Goal: Task Accomplishment & Management: Manage account settings

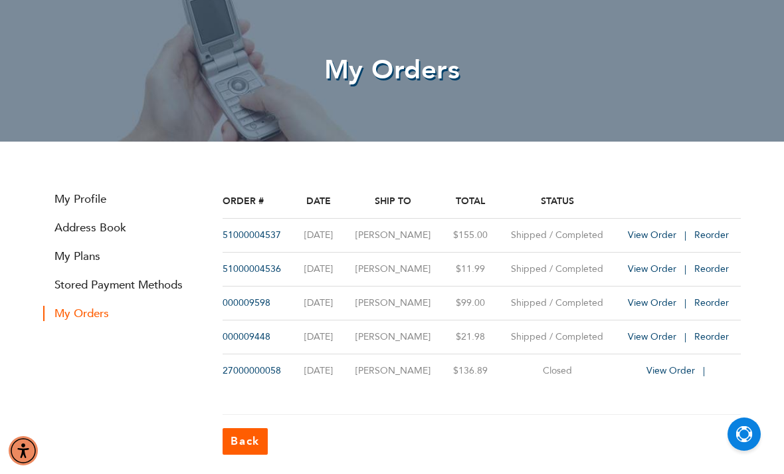
scroll to position [70, 0]
click at [76, 280] on link "Stored Payment Methods" at bounding box center [122, 285] width 159 height 15
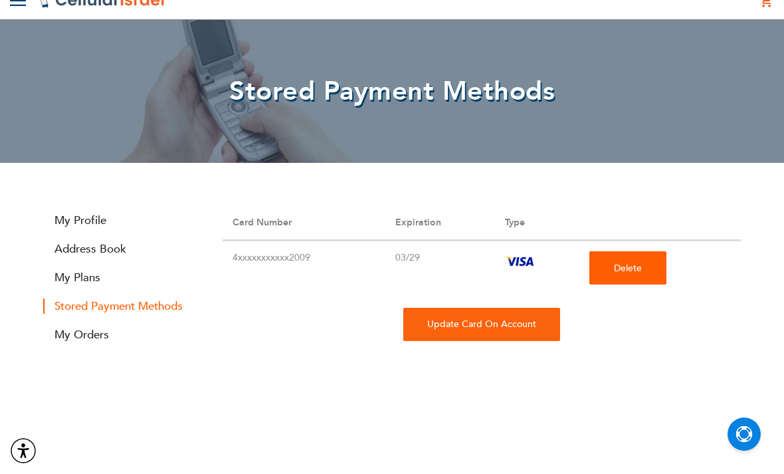
scroll to position [72, 0]
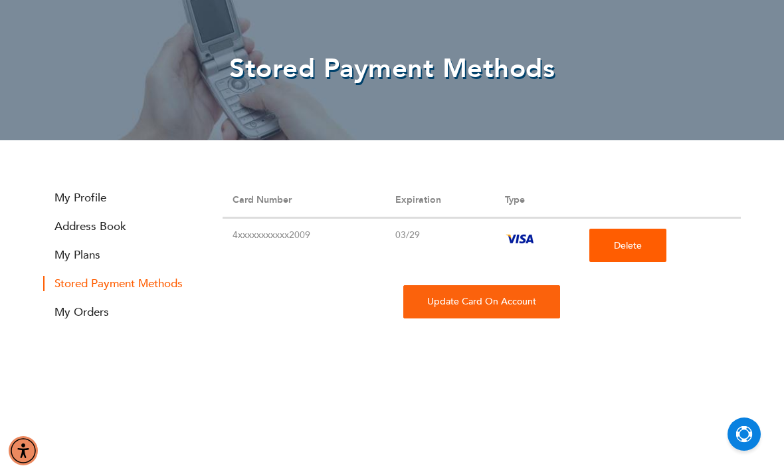
click at [438, 306] on div "Update Card On Account" at bounding box center [481, 301] width 157 height 33
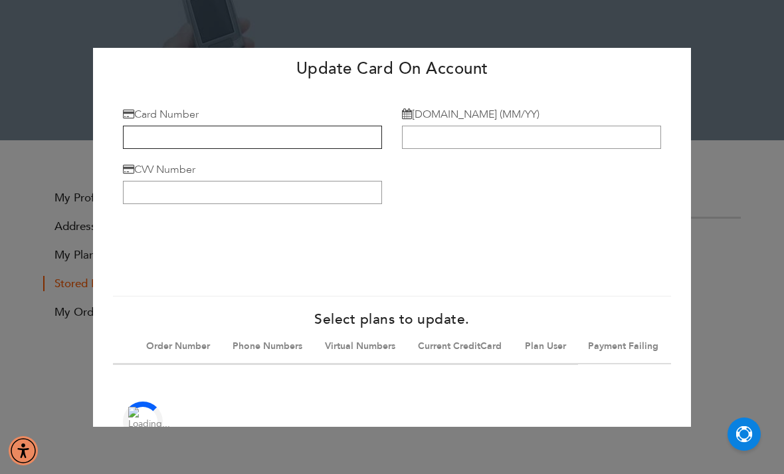
click at [171, 148] on input "Card Number" at bounding box center [252, 137] width 259 height 23
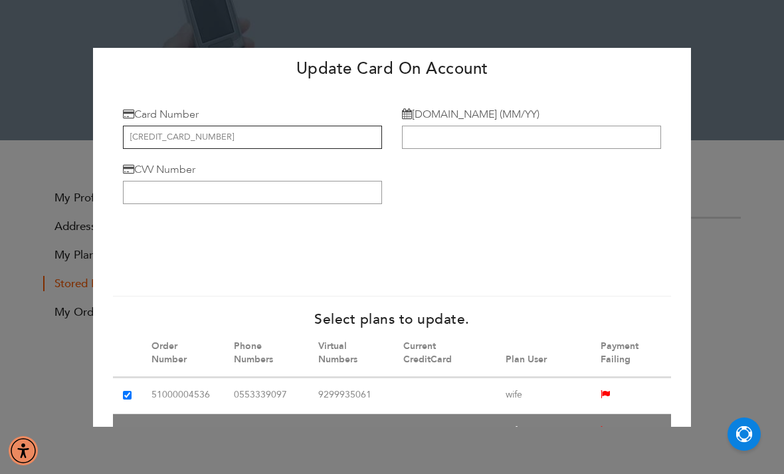
type input "4147 0988 8676 2319"
click at [589, 136] on input "[DOMAIN_NAME] (MM/YY)" at bounding box center [531, 137] width 259 height 23
type input "02/28"
click at [177, 199] on input "CVV Number" at bounding box center [252, 192] width 259 height 23
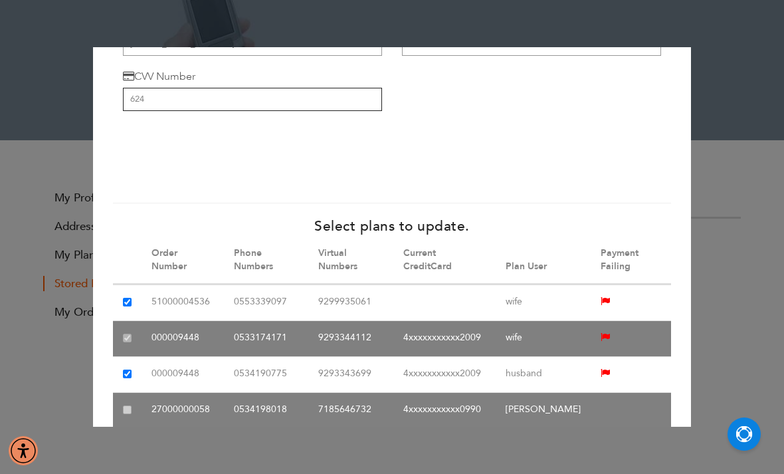
scroll to position [98, 0]
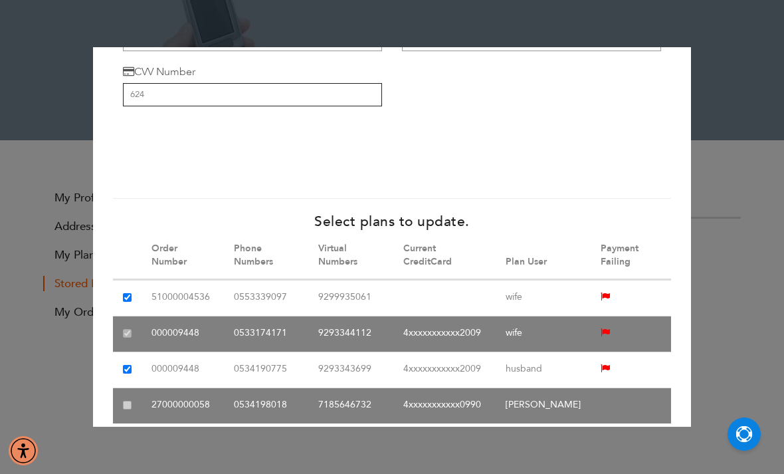
type input "624"
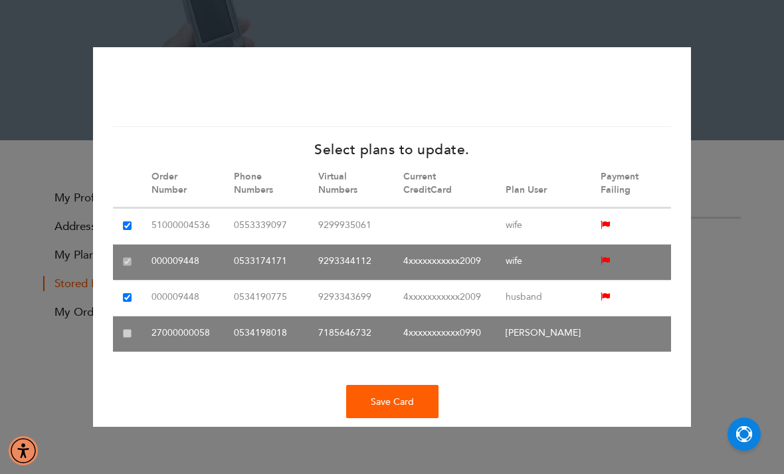
scroll to position [169, 0]
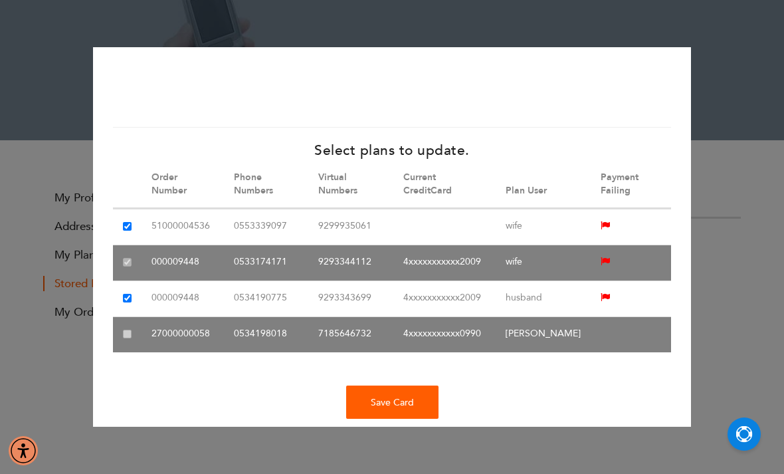
click at [368, 418] on div "Save Card" at bounding box center [392, 401] width 92 height 33
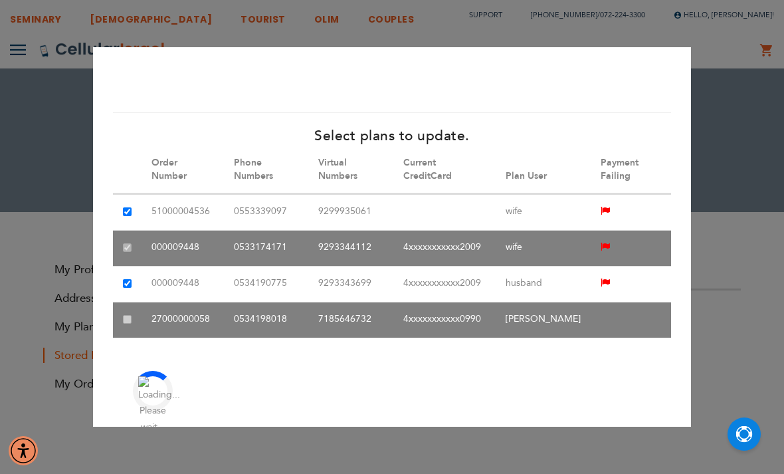
scroll to position [183, 0]
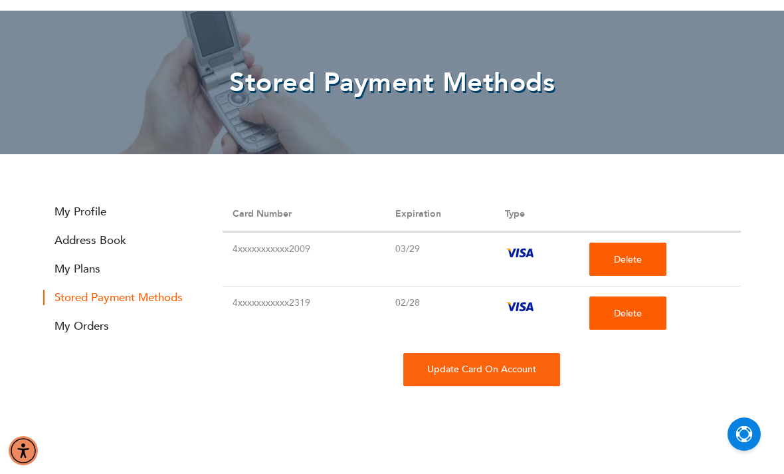
scroll to position [61, 0]
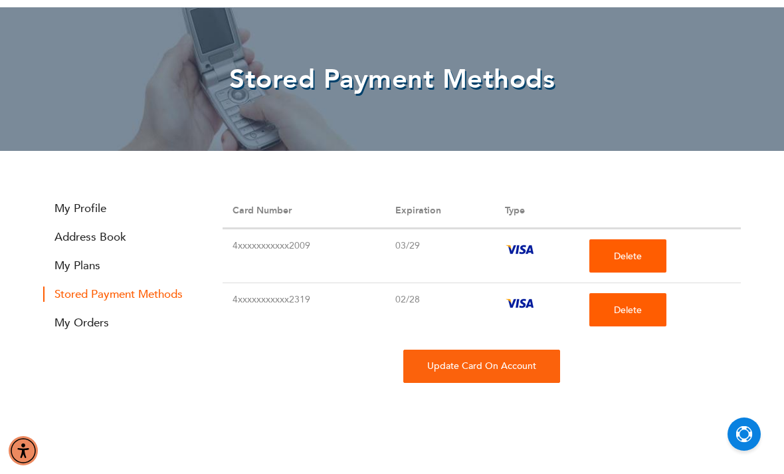
click at [430, 361] on div "Update Card On Account" at bounding box center [481, 365] width 157 height 33
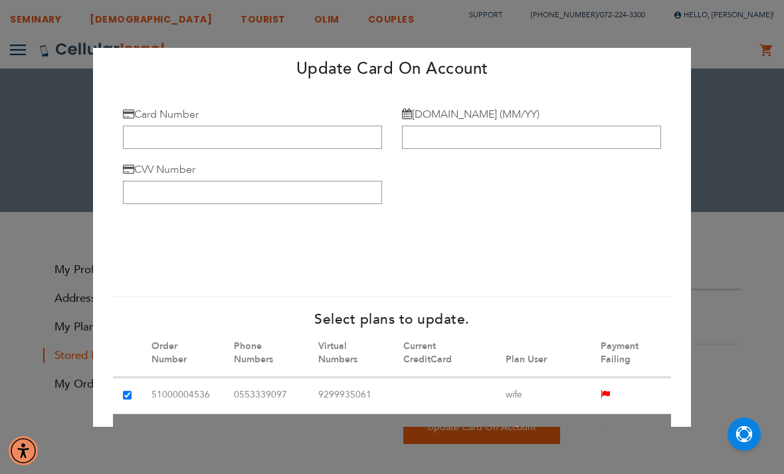
scroll to position [0, 0]
click at [131, 126] on input "Card Number" at bounding box center [252, 137] width 259 height 23
type input "4147 0988 8676 2319"
type input "02/28"
click at [140, 181] on input "CVV Number" at bounding box center [252, 192] width 259 height 23
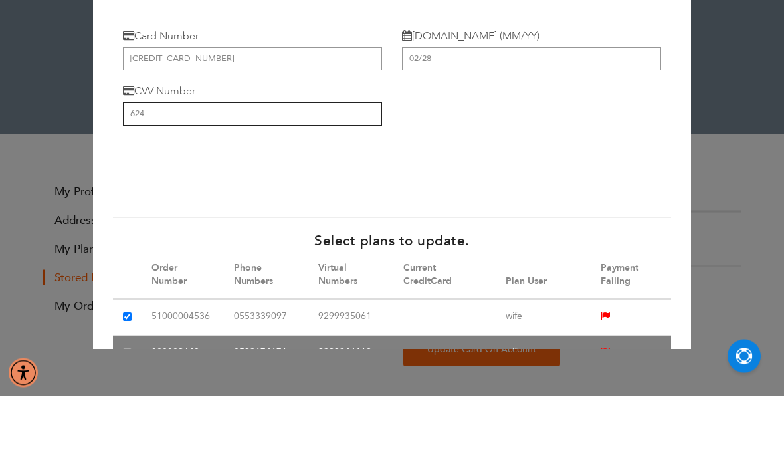
type input "624"
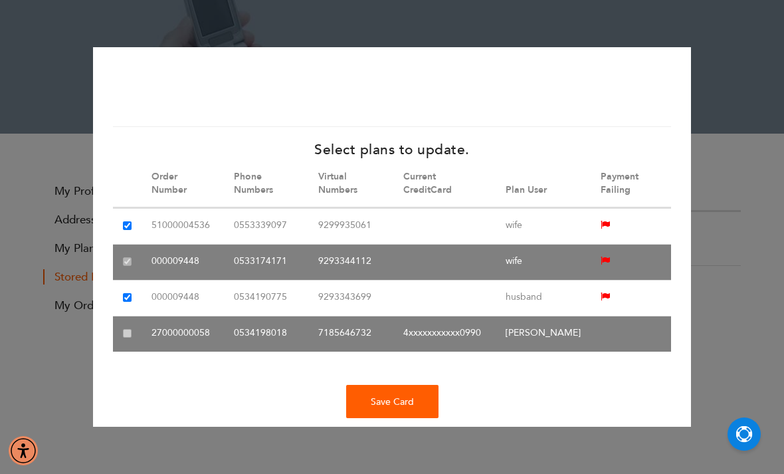
scroll to position [169, 0]
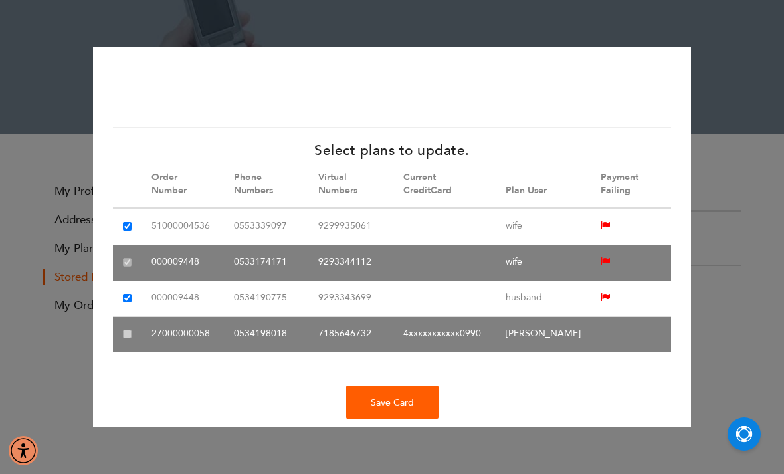
click at [368, 394] on div "Save Card" at bounding box center [392, 401] width 92 height 33
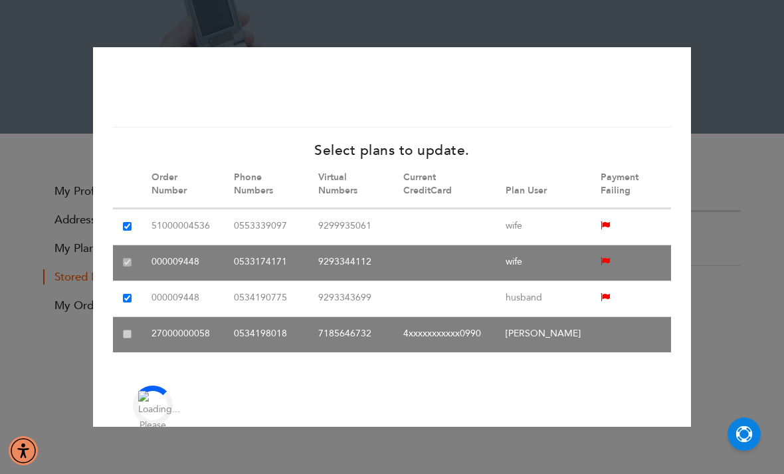
scroll to position [0, 0]
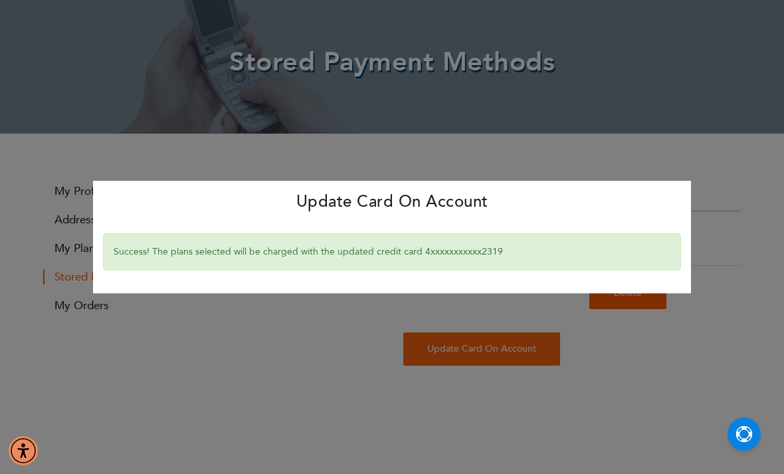
click at [183, 148] on div "Update Card On Account × Success! The plans selected will be charged with the u…" at bounding box center [392, 237] width 784 height 474
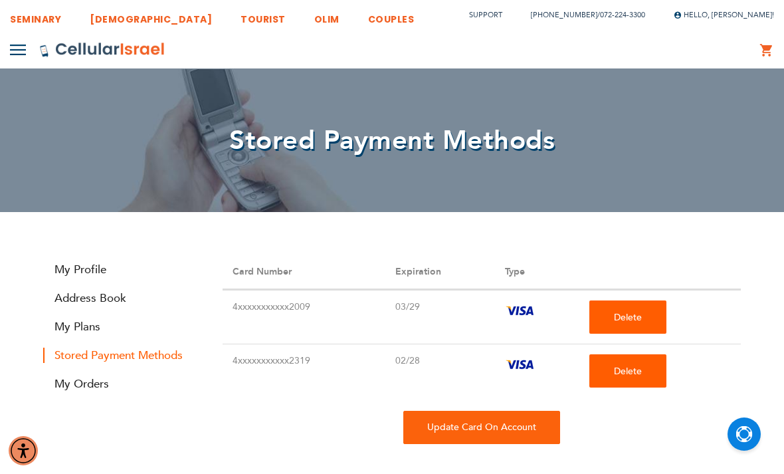
click at [54, 321] on link "My Plans" at bounding box center [122, 326] width 159 height 15
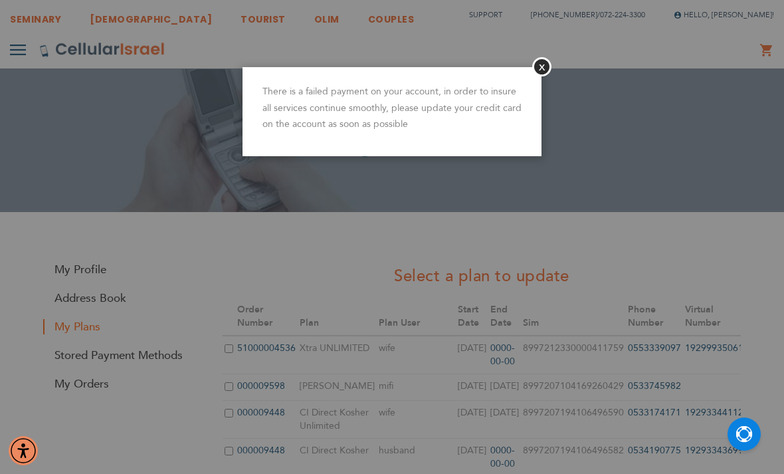
click at [540, 75] on button "Close" at bounding box center [541, 66] width 19 height 19
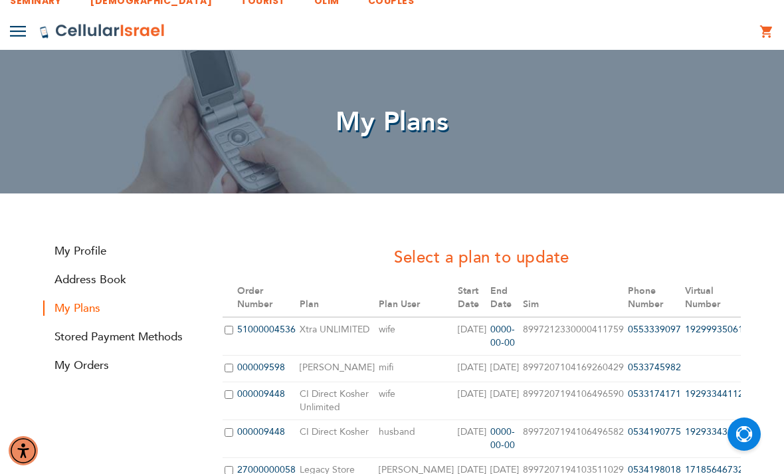
scroll to position [37, 0]
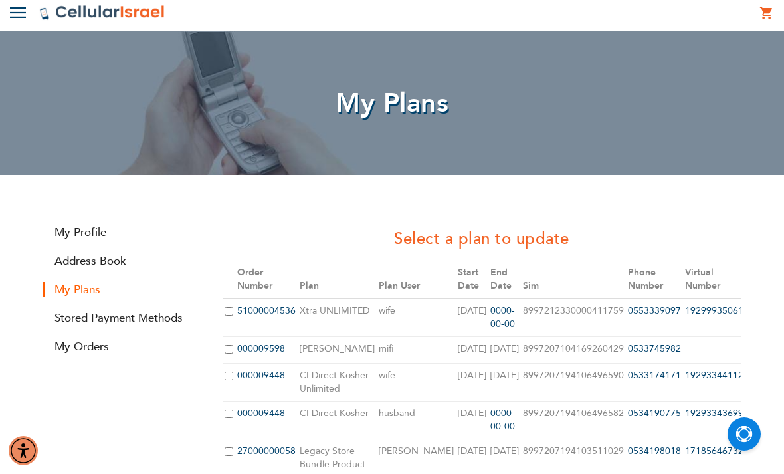
click at [64, 325] on link "Stored Payment Methods" at bounding box center [122, 317] width 159 height 15
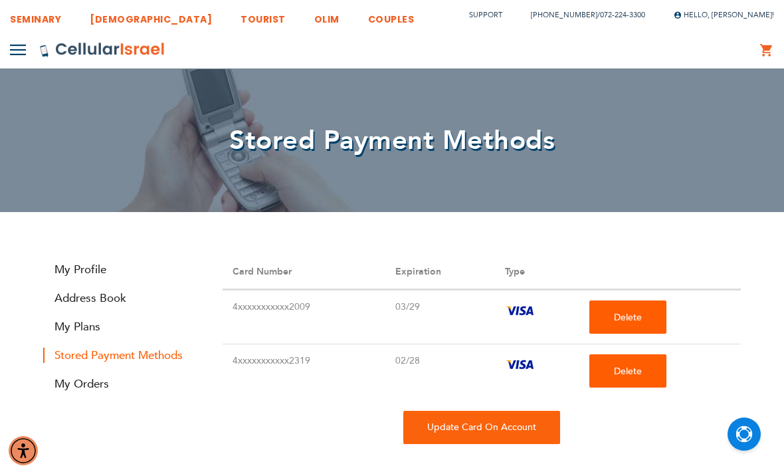
scroll to position [25, 0]
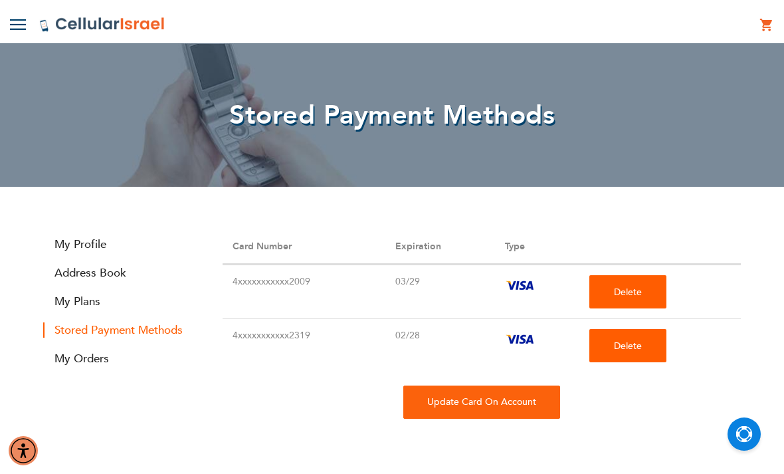
click at [617, 294] on span "Delete" at bounding box center [628, 292] width 28 height 13
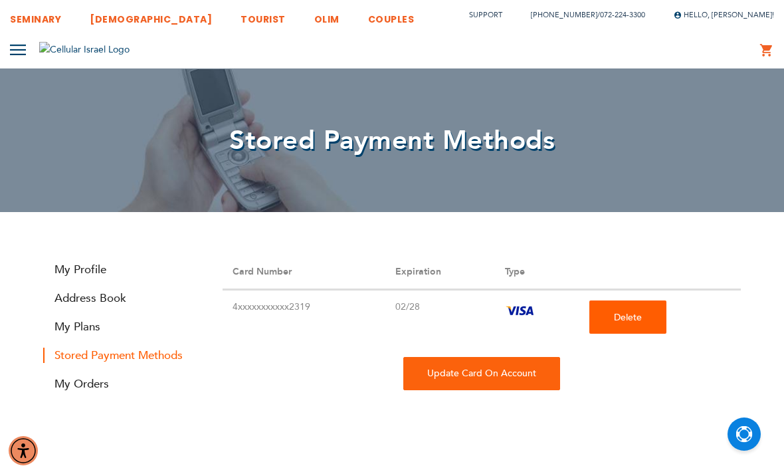
click at [71, 327] on link "My Plans" at bounding box center [122, 326] width 159 height 15
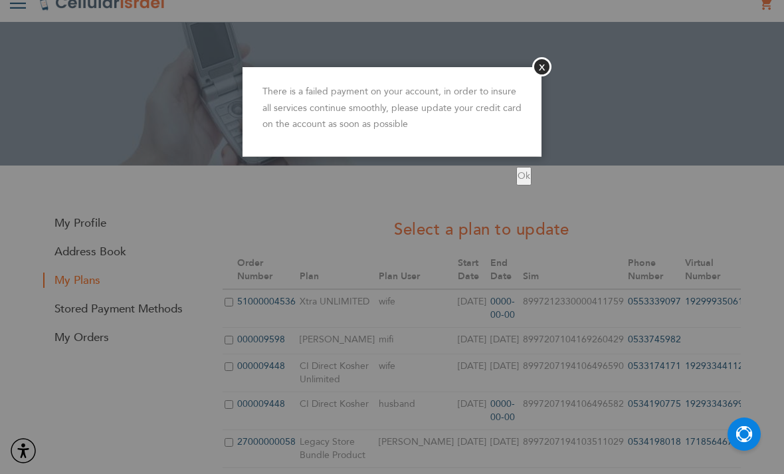
scroll to position [47, 0]
click at [546, 72] on button "Close" at bounding box center [541, 66] width 19 height 19
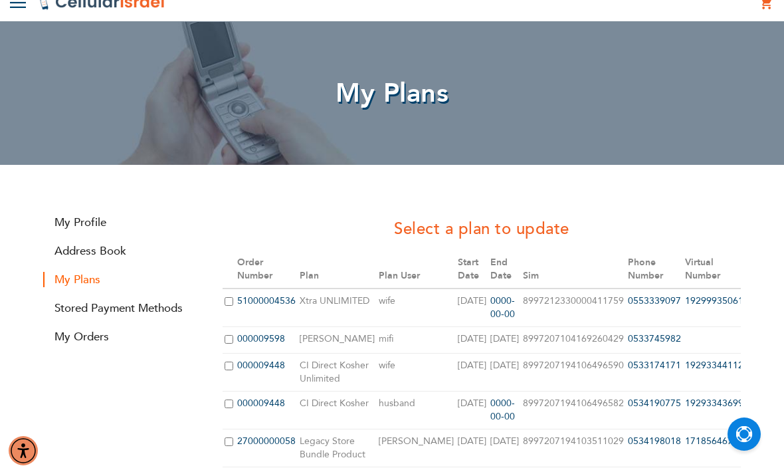
click at [74, 258] on link "Address Book" at bounding box center [122, 250] width 159 height 15
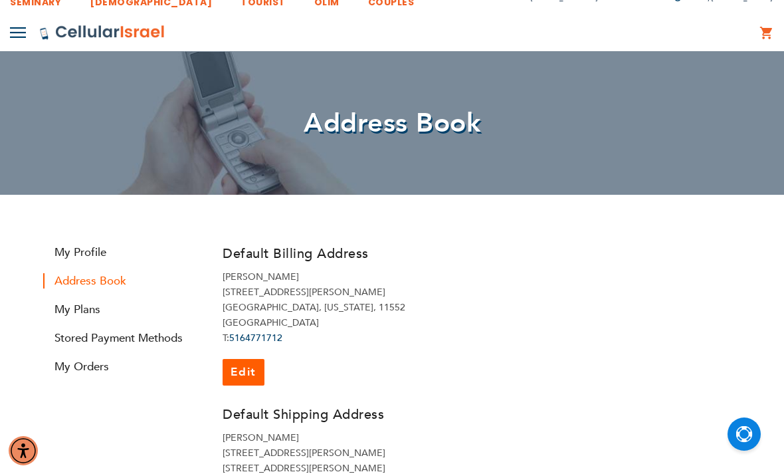
scroll to position [17, 0]
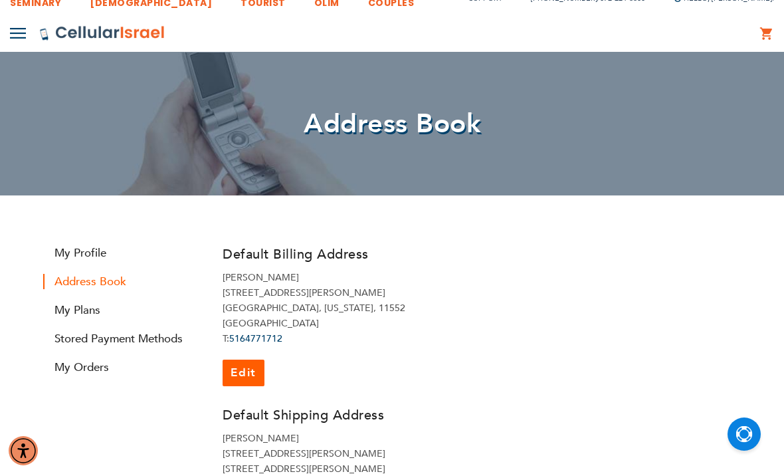
click at [64, 251] on link "My Profile" at bounding box center [122, 252] width 159 height 15
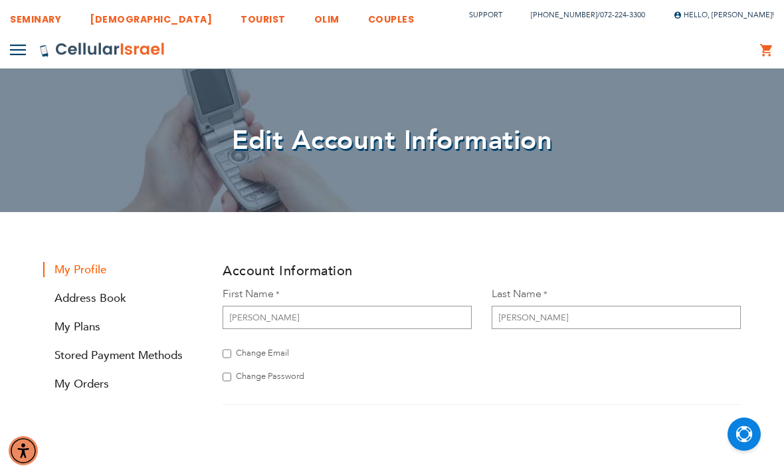
click at [64, 386] on link "My Orders" at bounding box center [122, 383] width 159 height 15
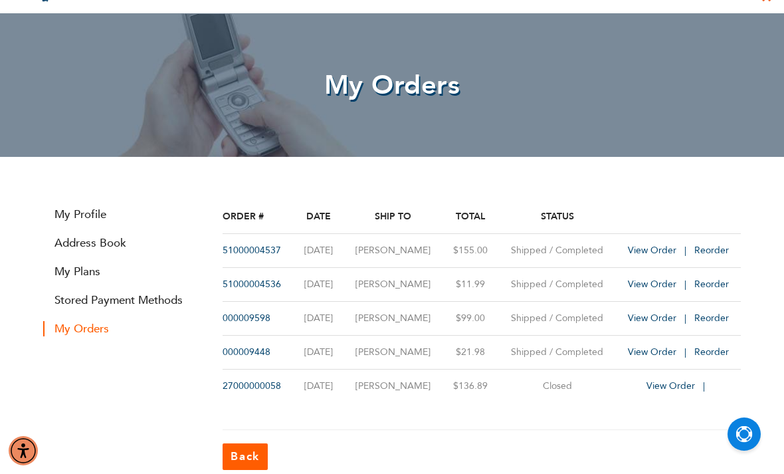
scroll to position [58, 0]
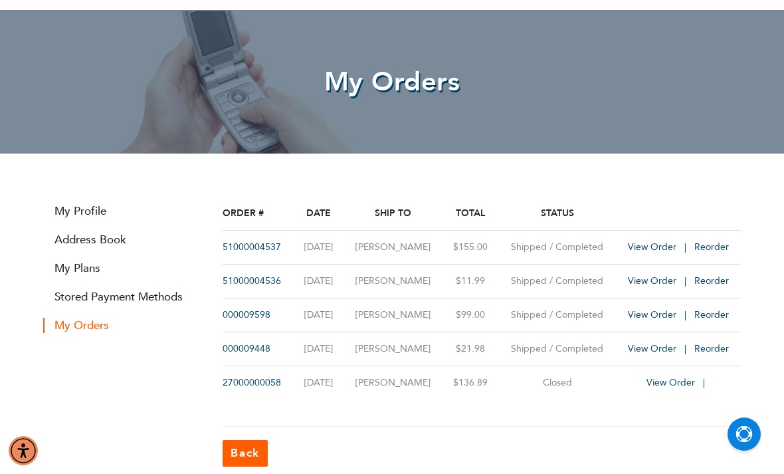
click at [65, 302] on link "Stored Payment Methods" at bounding box center [122, 296] width 159 height 15
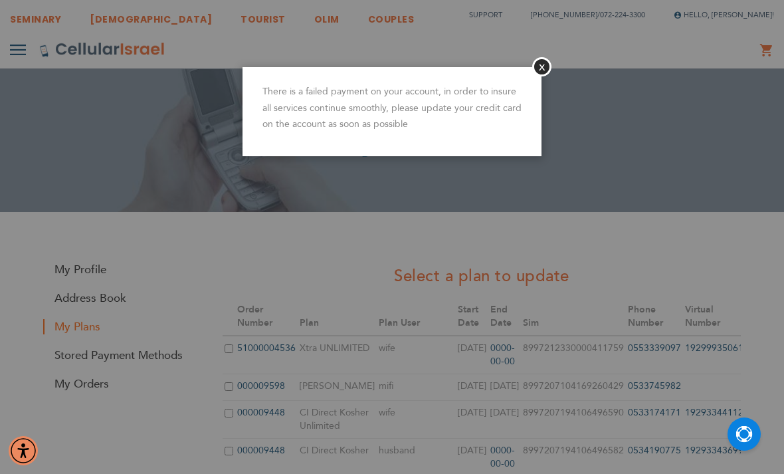
click at [543, 71] on button "Close" at bounding box center [541, 66] width 19 height 19
click at [540, 70] on button "Close" at bounding box center [541, 66] width 19 height 19
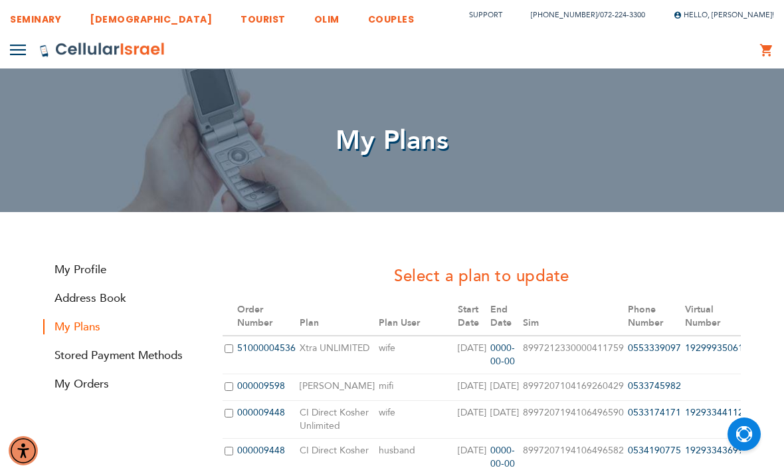
click at [94, 354] on link "Stored Payment Methods" at bounding box center [122, 354] width 159 height 15
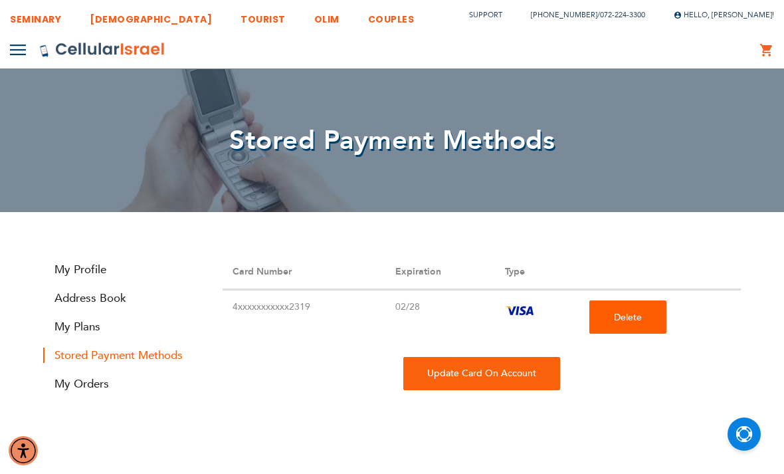
click at [128, 405] on section "Stored Payment Methods Card Number Expiration Type 4xxxxxxxxxxx2319 02/28 Delet…" at bounding box center [391, 388] width 717 height 266
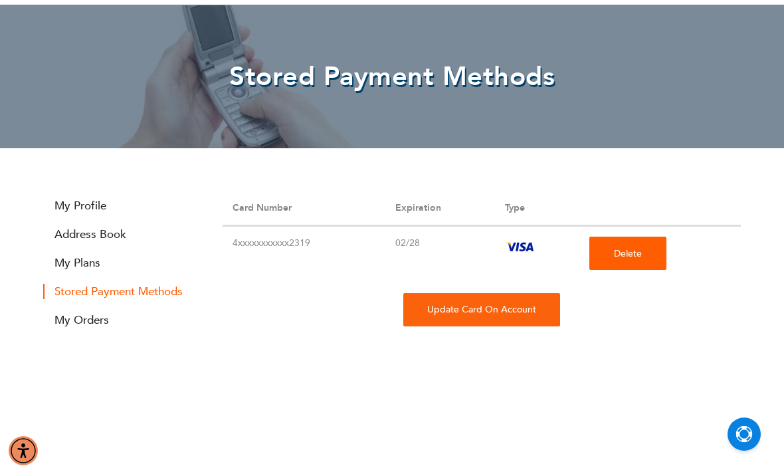
scroll to position [67, 0]
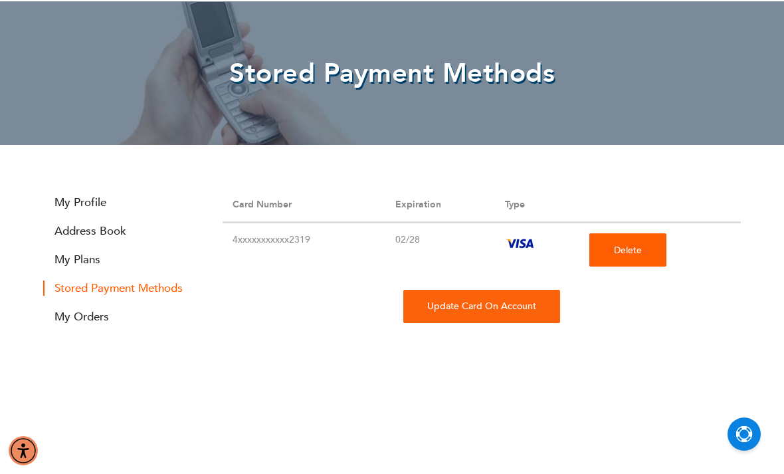
click at [67, 319] on link "My Orders" at bounding box center [122, 316] width 159 height 15
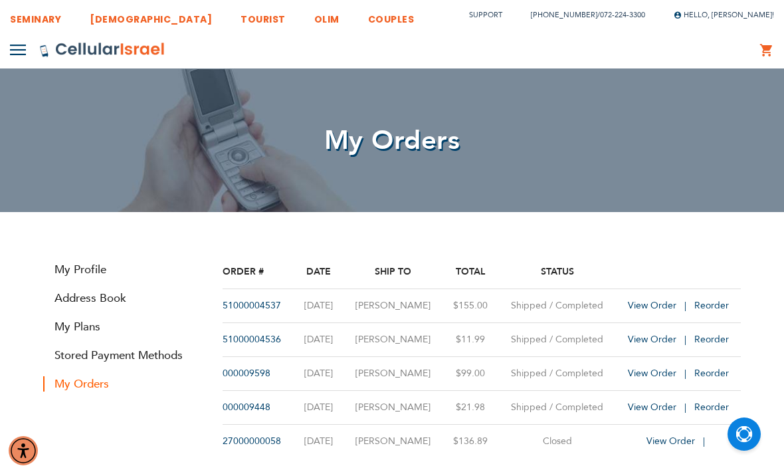
click at [74, 353] on link "Stored Payment Methods" at bounding box center [122, 354] width 159 height 15
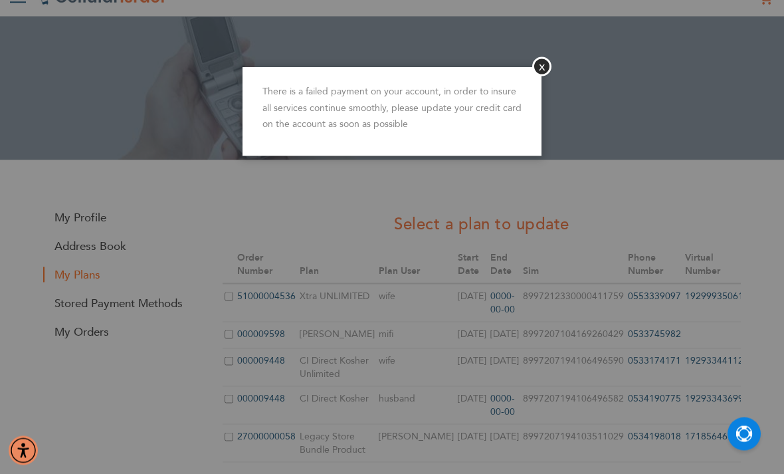
scroll to position [52, 0]
click at [545, 70] on button "Close" at bounding box center [541, 66] width 19 height 19
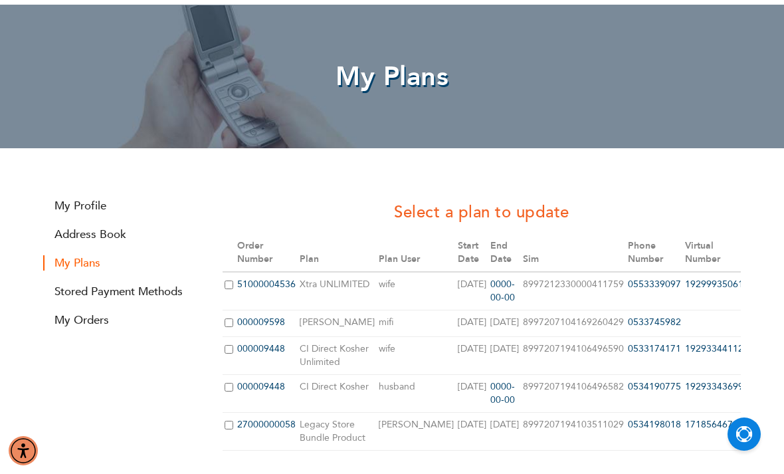
scroll to position [0, 0]
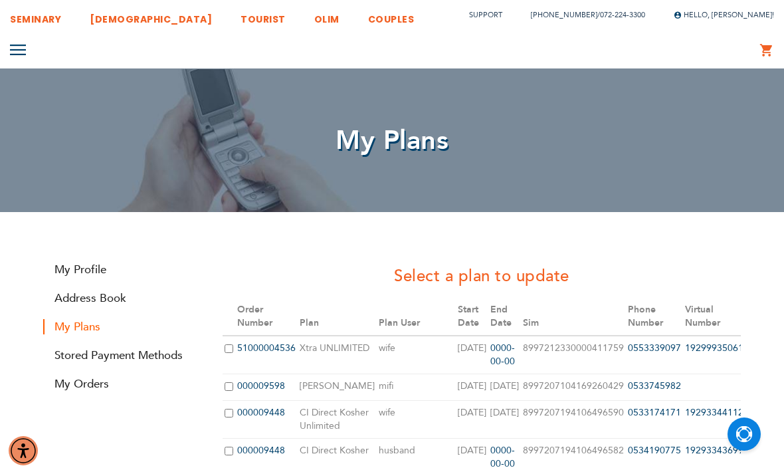
click at [86, 262] on link "My Profile" at bounding box center [122, 269] width 159 height 15
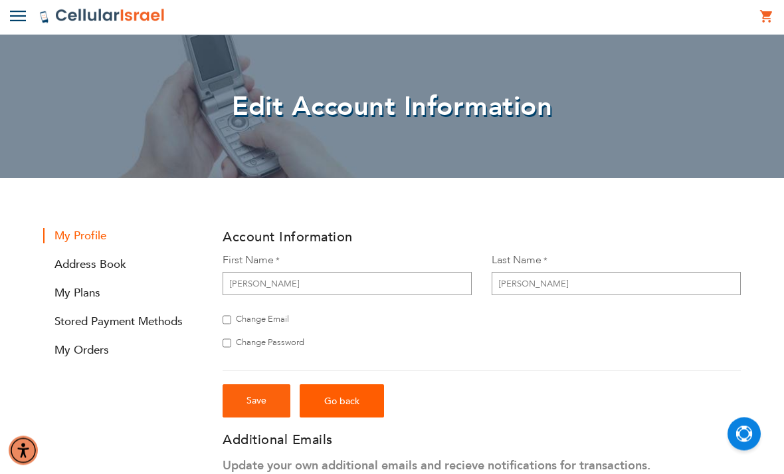
scroll to position [34, 0]
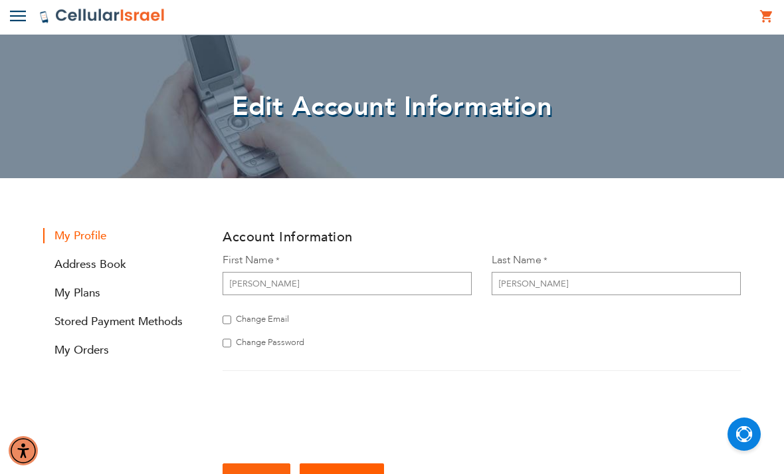
click at [223, 323] on input "Change Email" at bounding box center [227, 319] width 9 height 13
checkbox input "true"
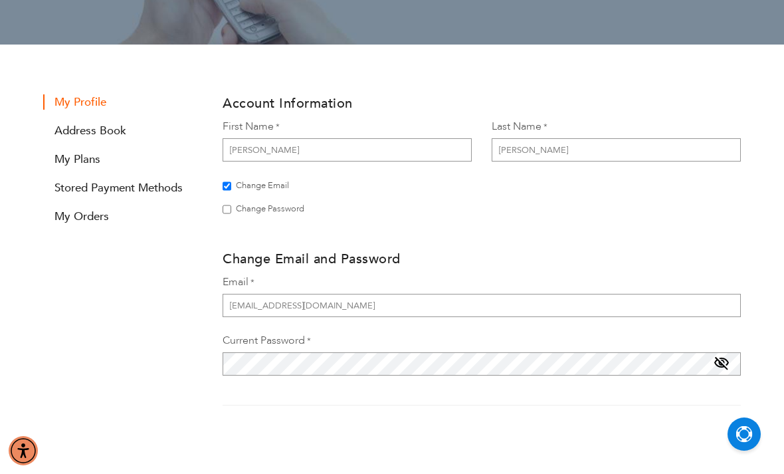
scroll to position [175, 0]
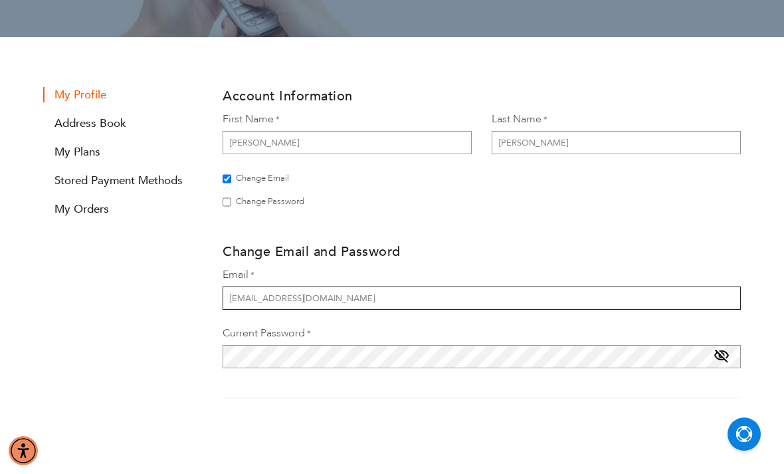
click at [316, 302] on input "[EMAIL_ADDRESS][DOMAIN_NAME]" at bounding box center [482, 297] width 518 height 23
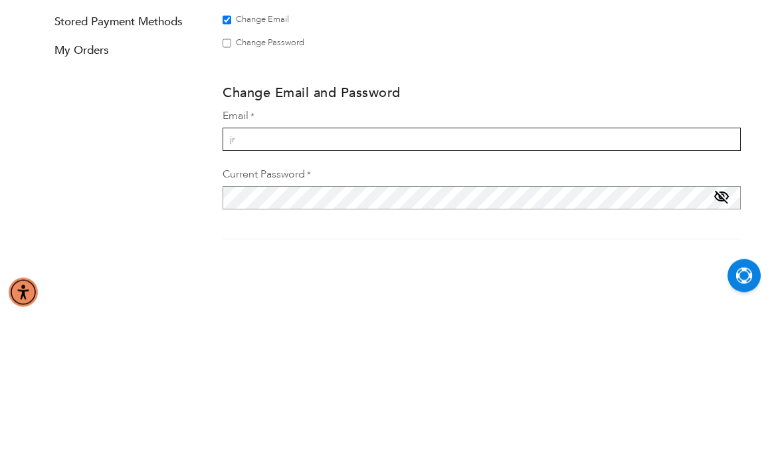
type input "j"
type input "shuaritter@gmail.com"
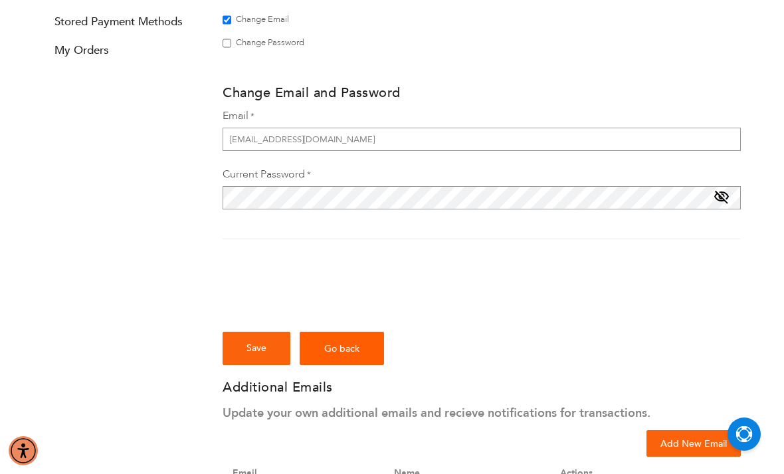
checkbox input "true"
click at [237, 350] on button "Save" at bounding box center [257, 347] width 68 height 33
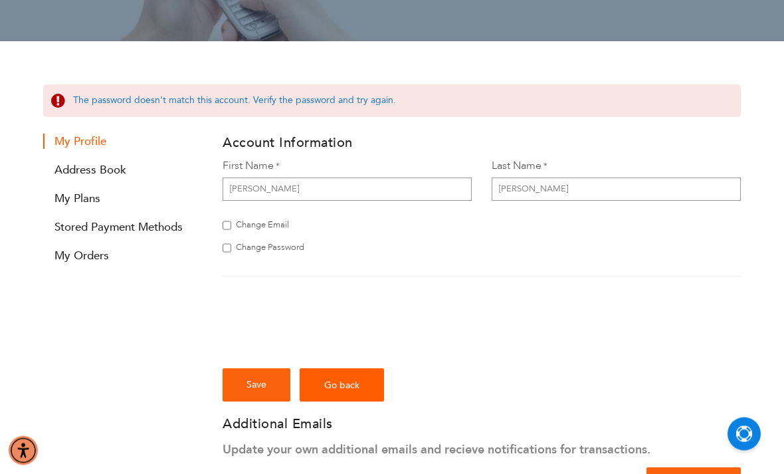
scroll to position [171, 0]
click at [225, 230] on input "Change Email" at bounding box center [227, 225] width 9 height 13
checkbox input "true"
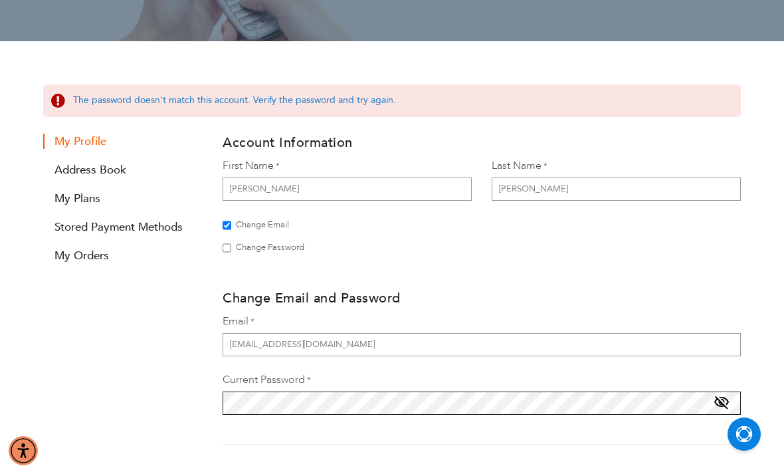
scroll to position [232, 0]
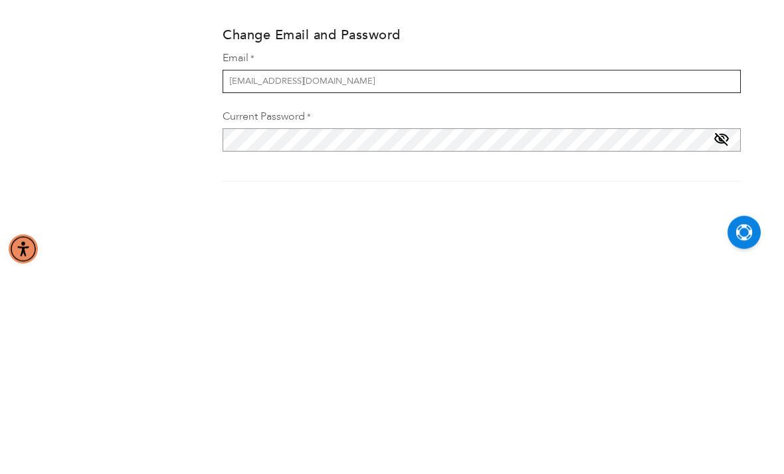
type input "[EMAIL_ADDRESS][DOMAIN_NAME]"
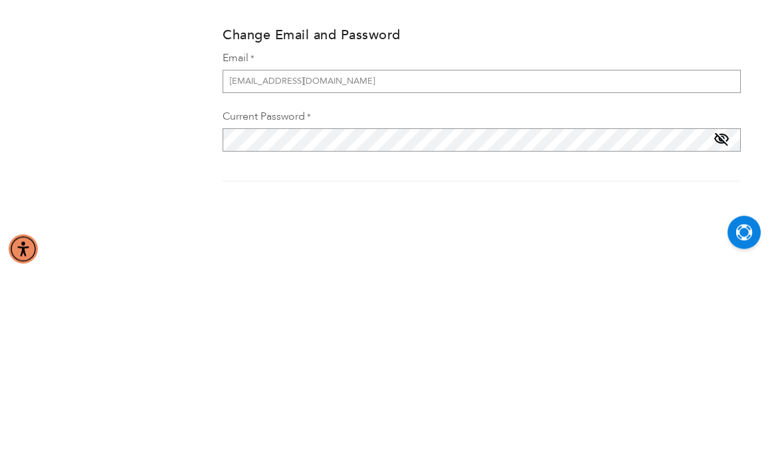
scroll to position [434, 0]
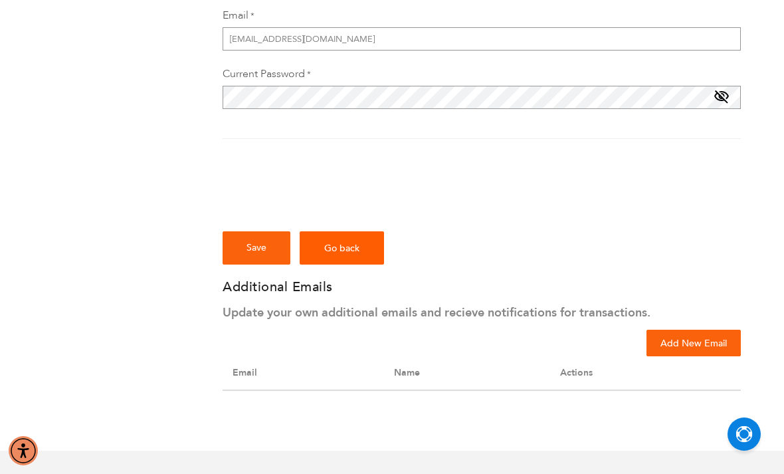
checkbox input "true"
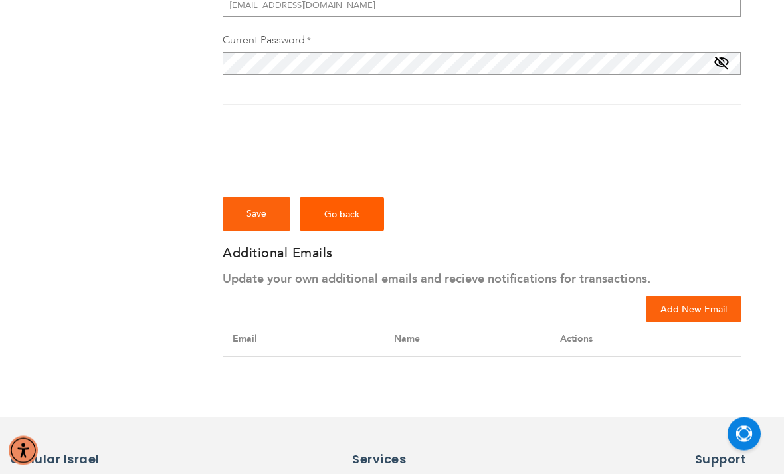
scroll to position [468, 0]
click at [330, 216] on span "Go back" at bounding box center [341, 214] width 35 height 13
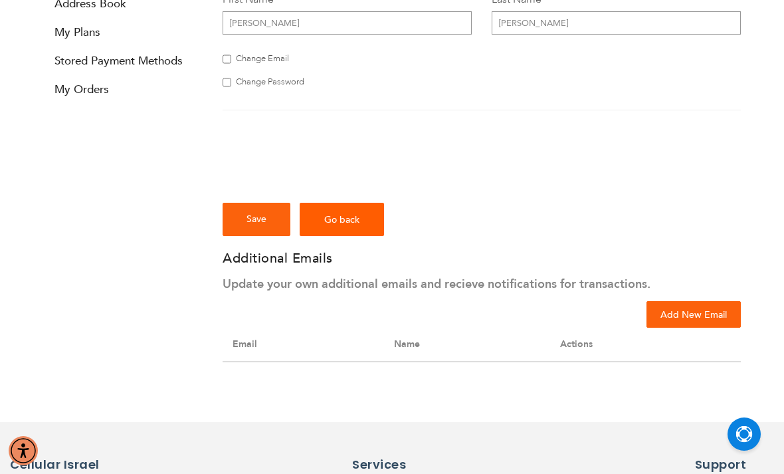
click at [668, 234] on div "Save Go back" at bounding box center [482, 219] width 518 height 33
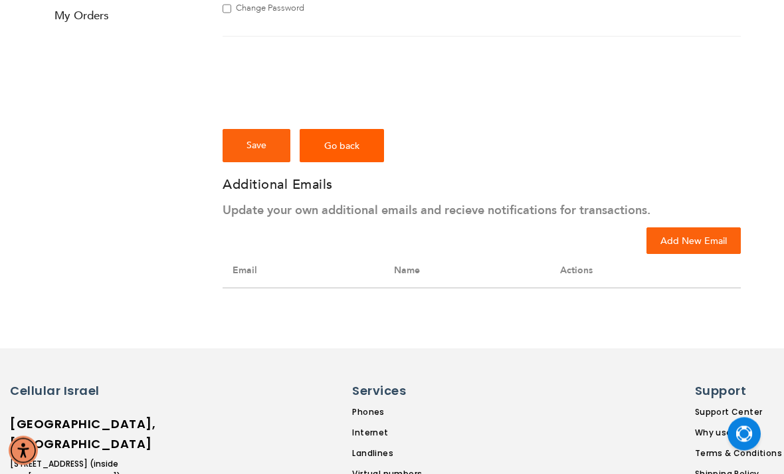
click at [672, 251] on button "Add New Email" at bounding box center [693, 241] width 94 height 27
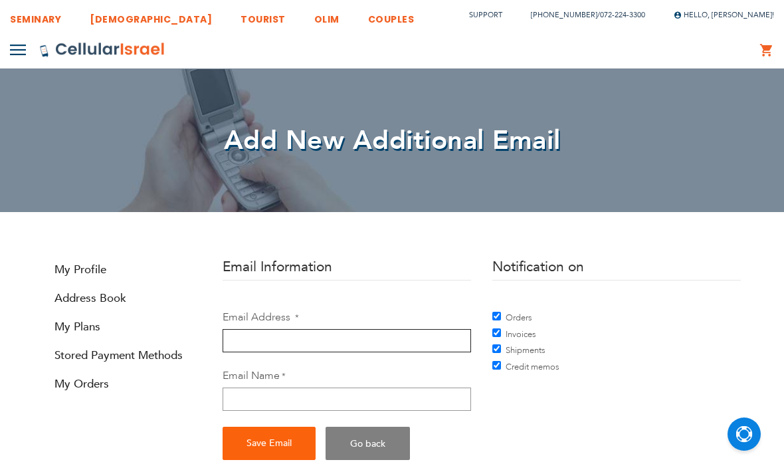
click at [243, 330] on input "Email Address" at bounding box center [347, 340] width 248 height 23
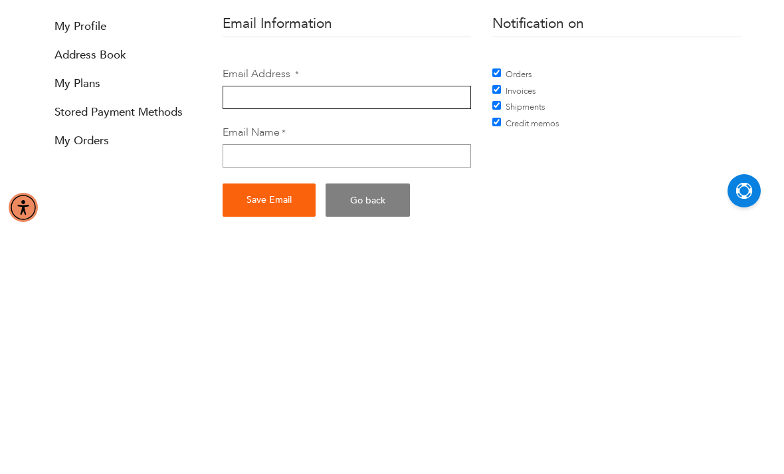
type input "[EMAIL_ADDRESS][DOMAIN_NAME]"
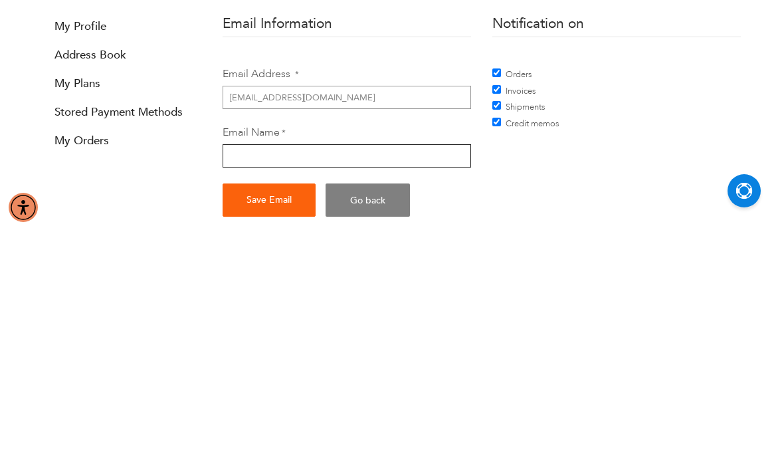
click at [250, 387] on input "Email Name" at bounding box center [347, 398] width 248 height 23
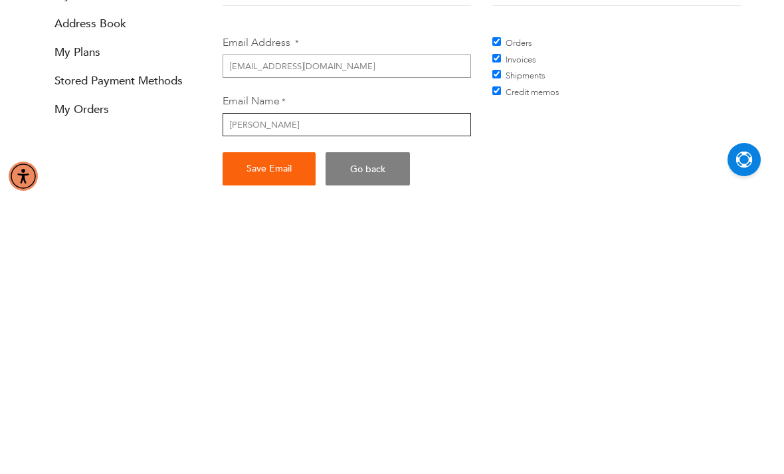
type input "[PERSON_NAME]"
click at [274, 436] on span "Save Email" at bounding box center [268, 442] width 45 height 13
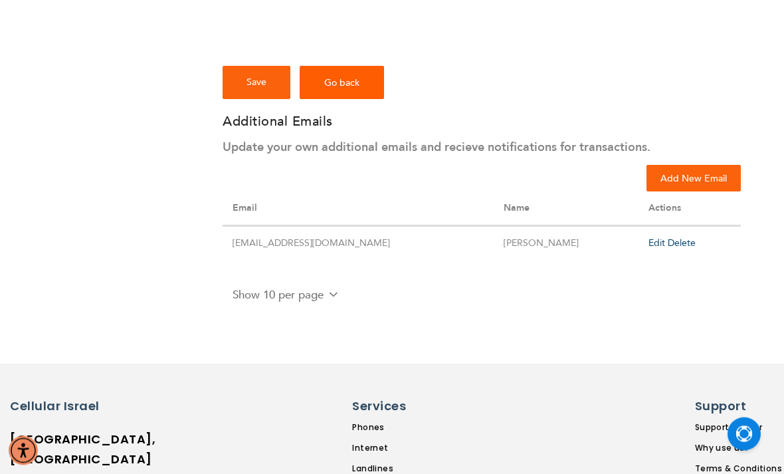
scroll to position [518, 0]
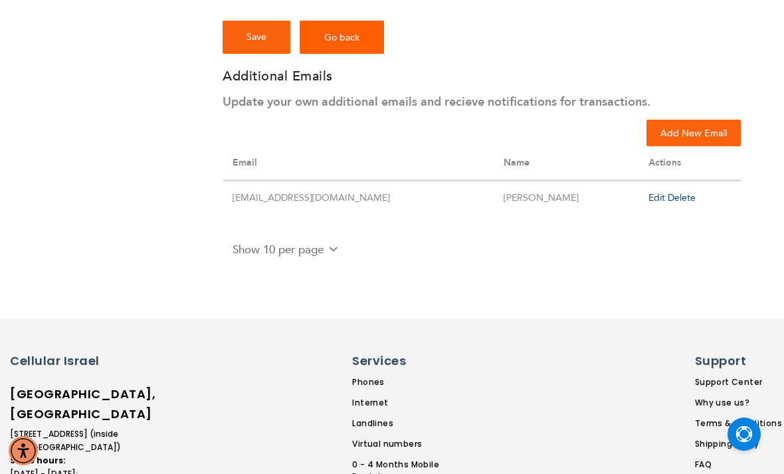
click at [263, 247] on select "Show 10 per page Show 20 per page Show 50 per page" at bounding box center [283, 249] width 121 height 17
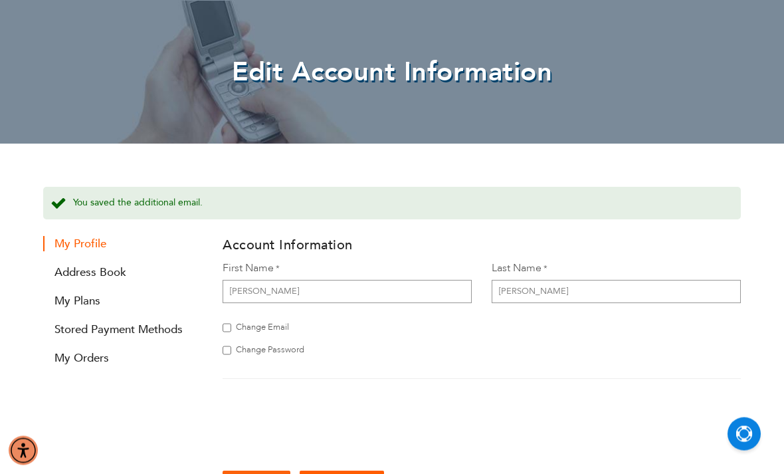
scroll to position [66, 0]
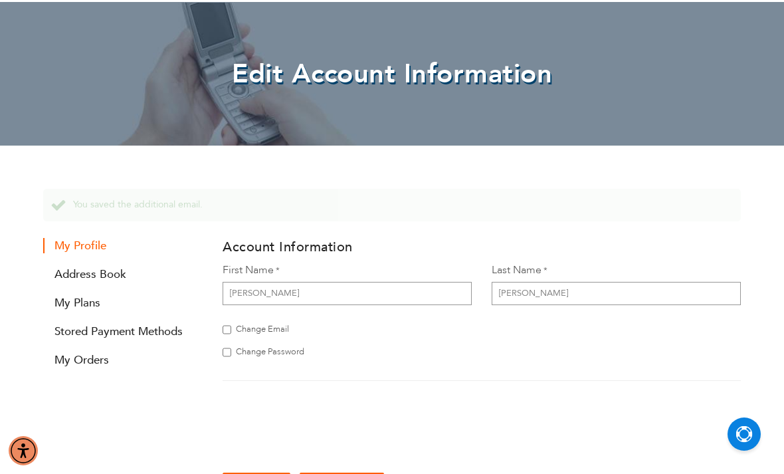
click at [115, 325] on link "Stored Payment Methods" at bounding box center [122, 330] width 159 height 15
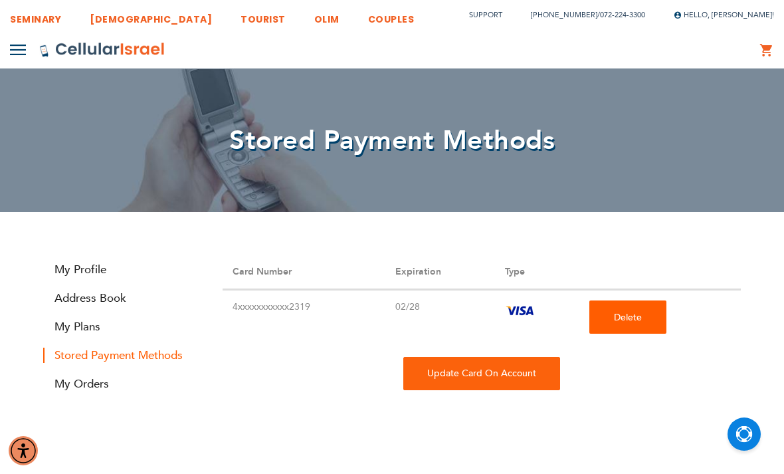
click at [439, 379] on div "Update Card On Account" at bounding box center [481, 373] width 157 height 33
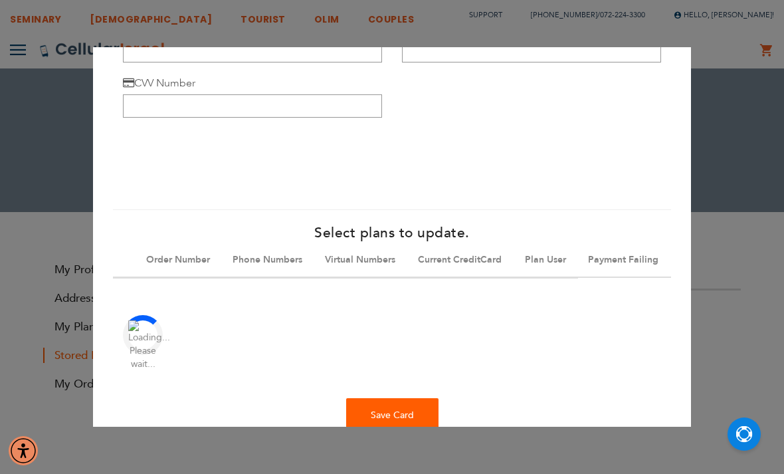
scroll to position [86, 0]
click at [368, 400] on div "Save Card" at bounding box center [392, 415] width 92 height 33
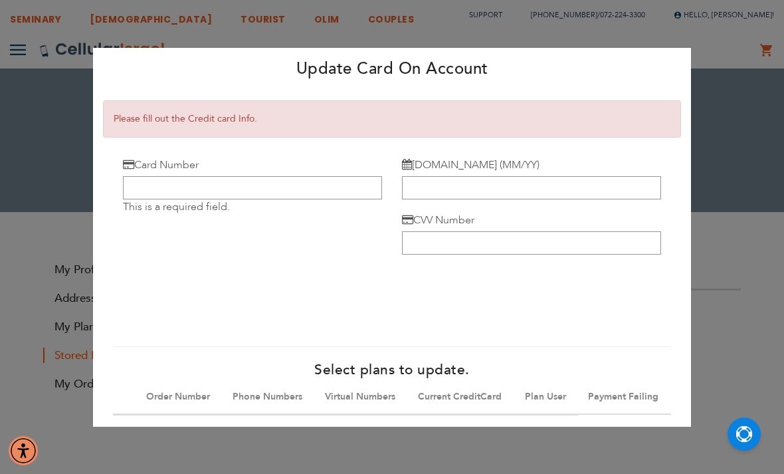
scroll to position [-1, 0]
click at [49, 262] on div "Update Card On Account × × Please fill out the Credit card Info. Card Number Th…" at bounding box center [392, 237] width 784 height 474
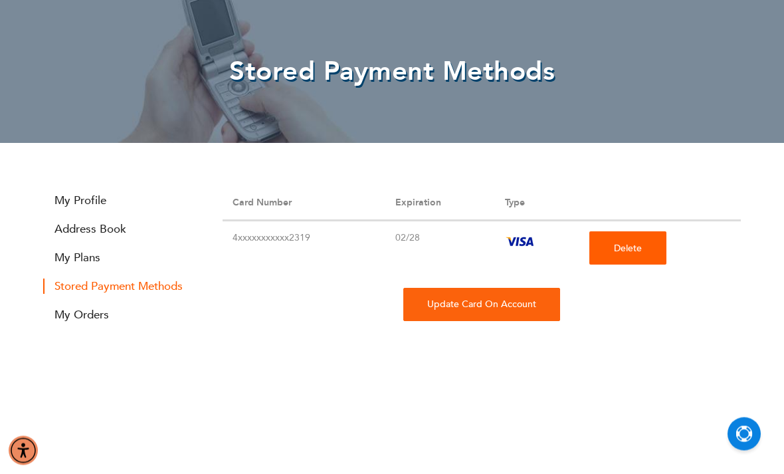
scroll to position [70, 0]
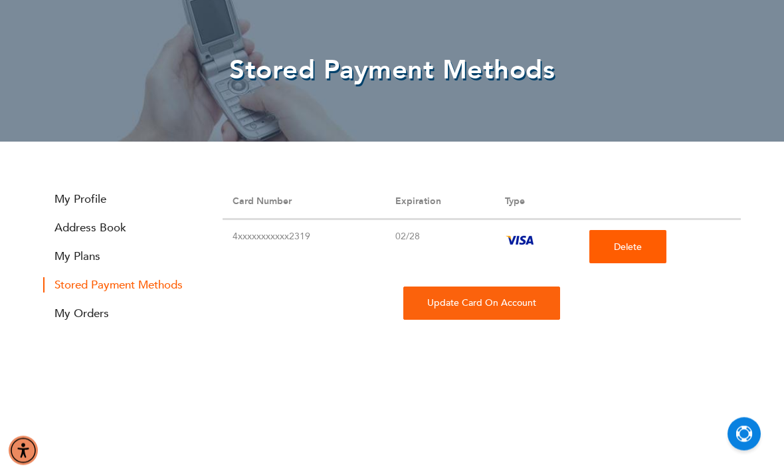
click at [68, 332] on section "Stored Payment Methods Card Number Expiration Type 4xxxxxxxxxxx2319 02/28 [GEOG…" at bounding box center [391, 318] width 717 height 266
